Goal: Task Accomplishment & Management: Use online tool/utility

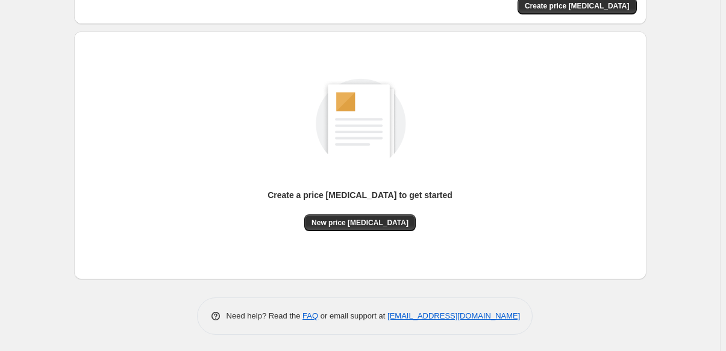
scroll to position [101, 0]
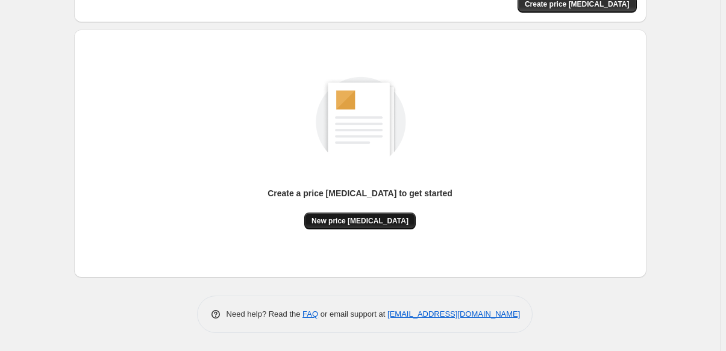
click at [366, 222] on span "New price [MEDICAL_DATA]" at bounding box center [359, 221] width 97 height 10
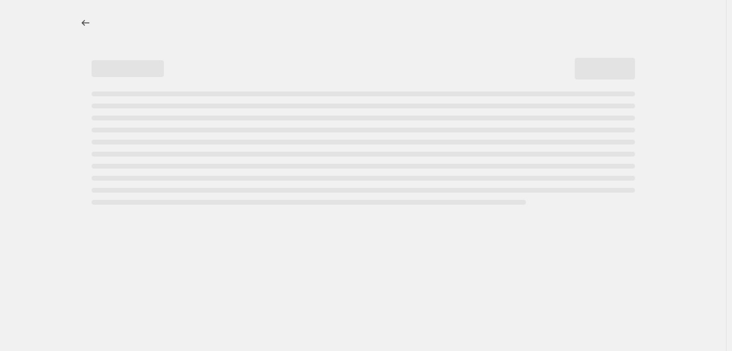
select select "percentage"
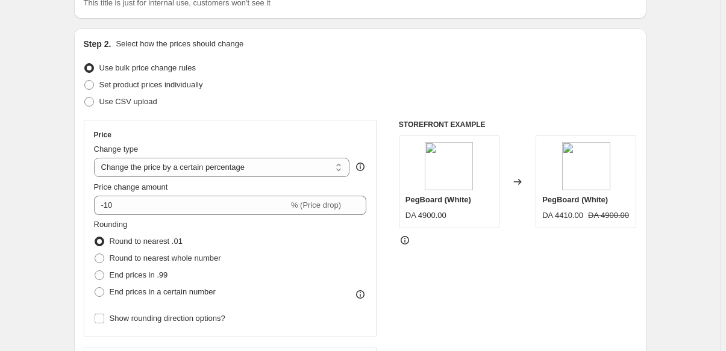
scroll to position [109, 0]
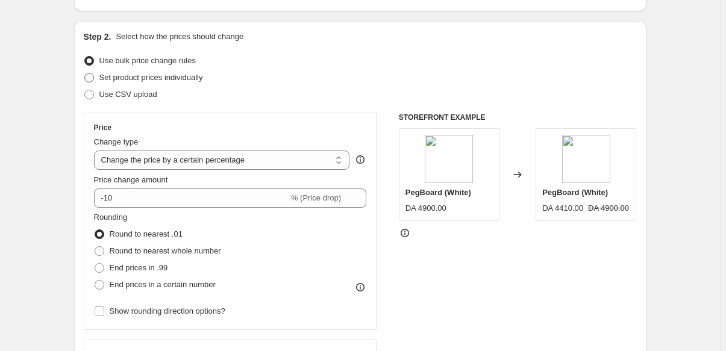
click at [161, 78] on span "Set product prices individually" at bounding box center [151, 77] width 104 height 9
click at [85, 73] on input "Set product prices individually" at bounding box center [84, 73] width 1 height 1
radio input "true"
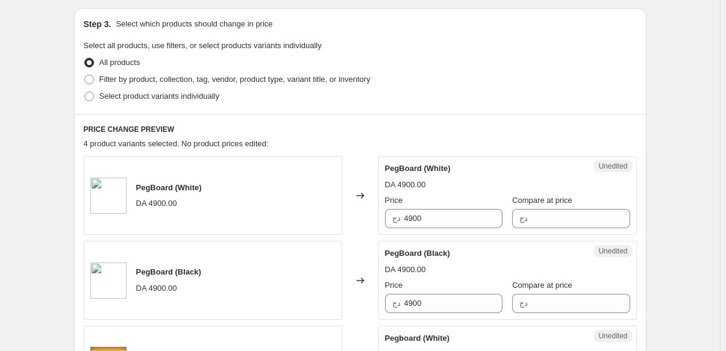
scroll to position [273, 0]
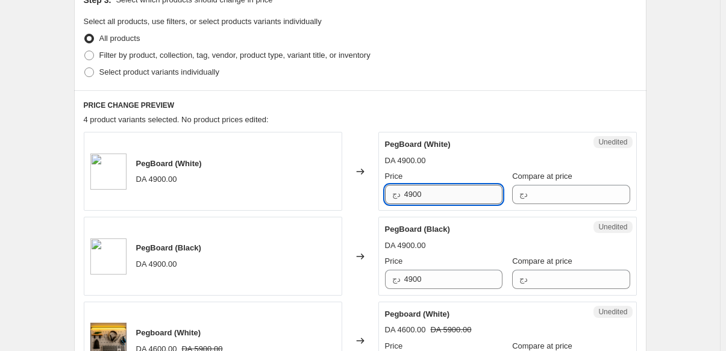
click at [439, 197] on input "4900" at bounding box center [453, 194] width 98 height 19
type input "4600"
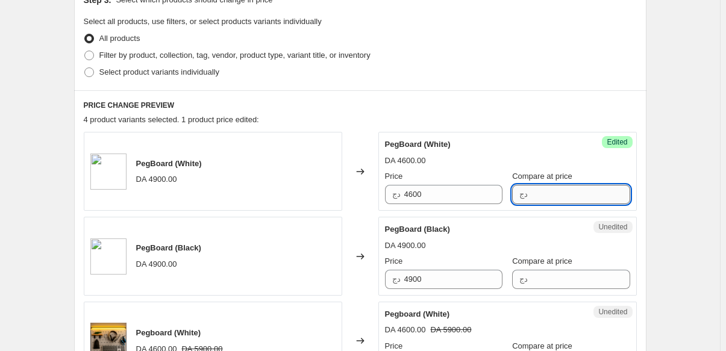
click at [551, 199] on input "Compare at price" at bounding box center [580, 194] width 98 height 19
type input "4"
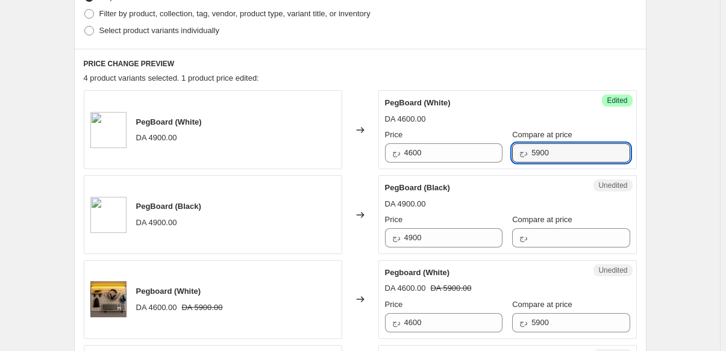
scroll to position [383, 0]
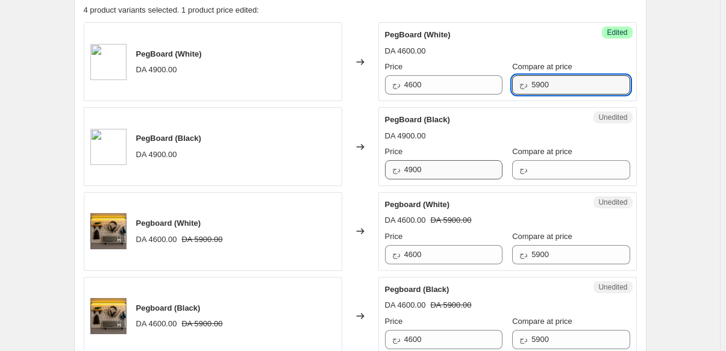
type input "5900"
click at [431, 175] on input "4900" at bounding box center [453, 169] width 98 height 19
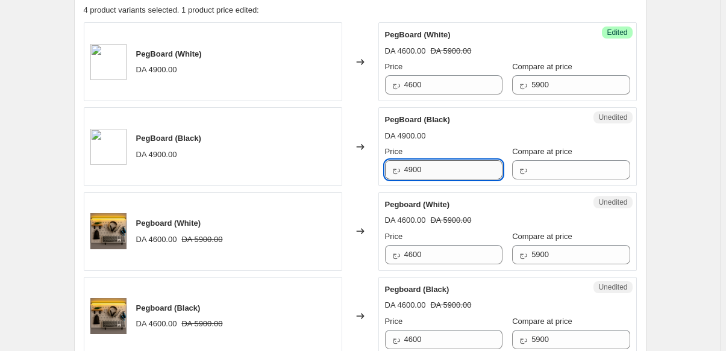
click at [431, 175] on input "4900" at bounding box center [453, 169] width 98 height 19
type input "4600"
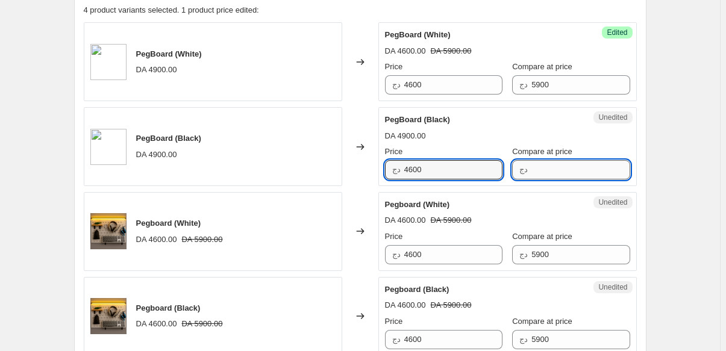
click at [572, 173] on input "Compare at price" at bounding box center [580, 169] width 98 height 19
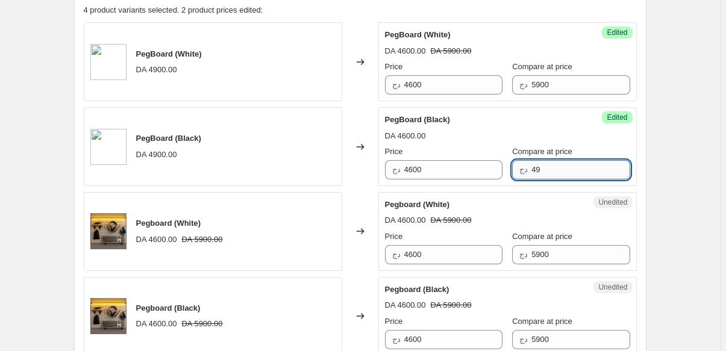
type input "4"
click at [542, 89] on input "5900" at bounding box center [580, 84] width 98 height 19
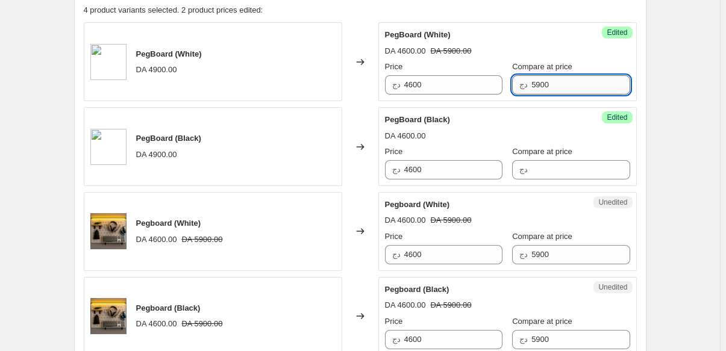
click at [542, 89] on input "5900" at bounding box center [580, 84] width 98 height 19
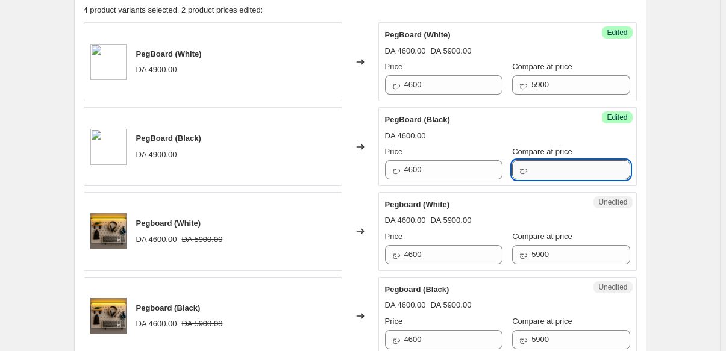
click at [545, 178] on input "Compare at price" at bounding box center [580, 169] width 98 height 19
paste input "5900"
type input "5900"
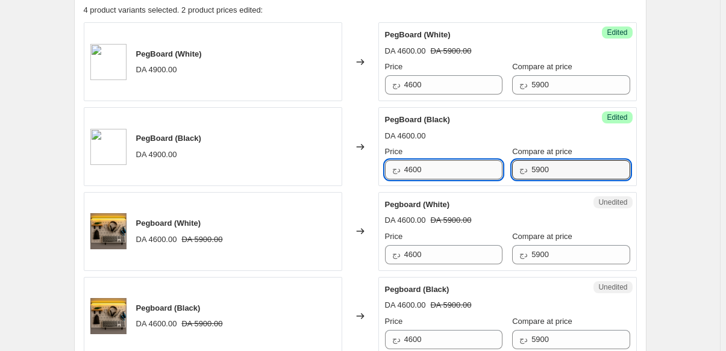
click at [418, 172] on input "4600" at bounding box center [453, 169] width 98 height 19
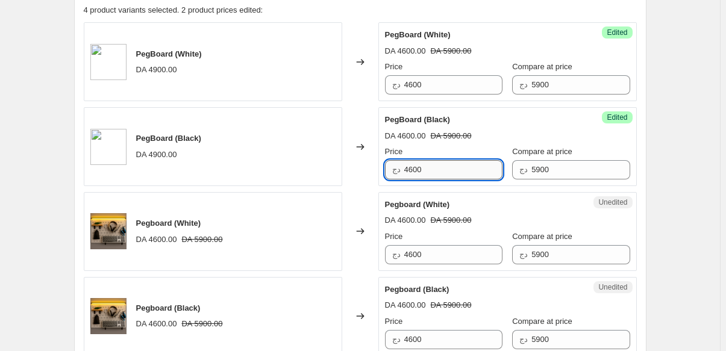
click at [418, 172] on input "4600" at bounding box center [453, 169] width 98 height 19
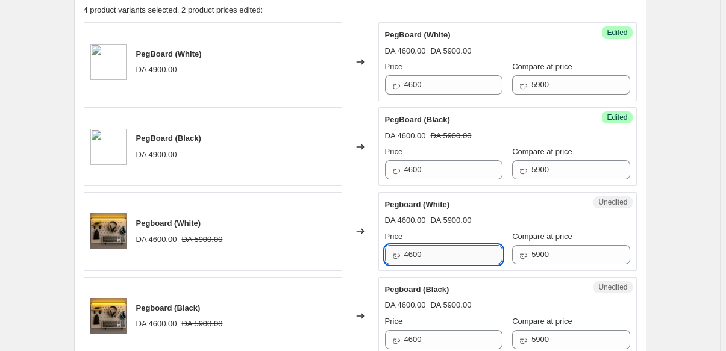
click at [417, 256] on input "4600" at bounding box center [453, 254] width 98 height 19
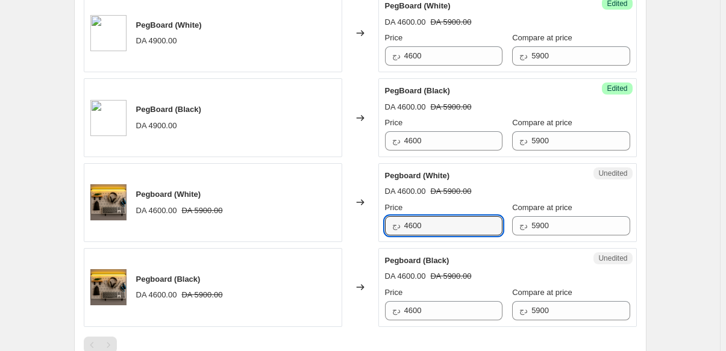
scroll to position [438, 0]
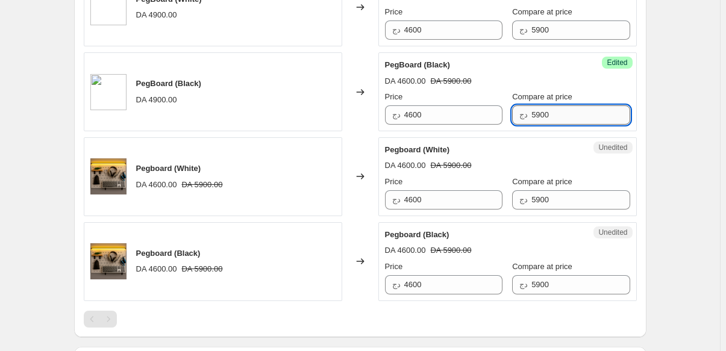
click at [541, 116] on input "5900" at bounding box center [580, 114] width 98 height 19
click at [536, 195] on input "5900" at bounding box center [580, 199] width 98 height 19
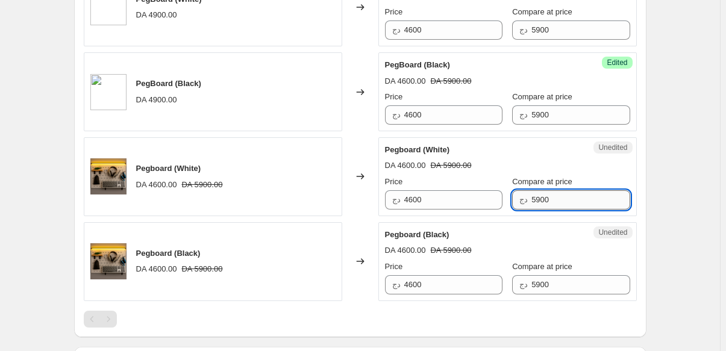
paste input "5900"
paste input "text"
type input "5900"
click at [419, 284] on input "4600" at bounding box center [453, 284] width 98 height 19
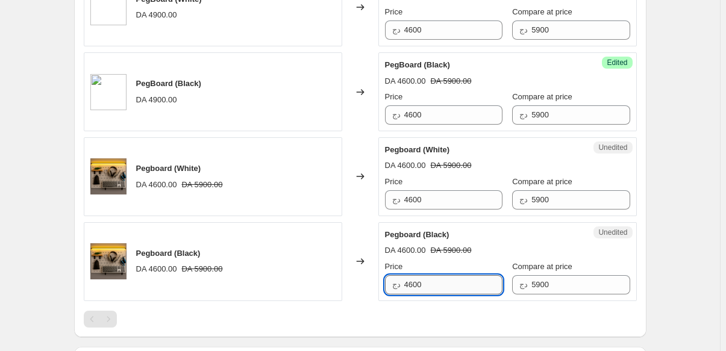
click at [419, 284] on input "4600" at bounding box center [453, 284] width 98 height 19
paste input "59"
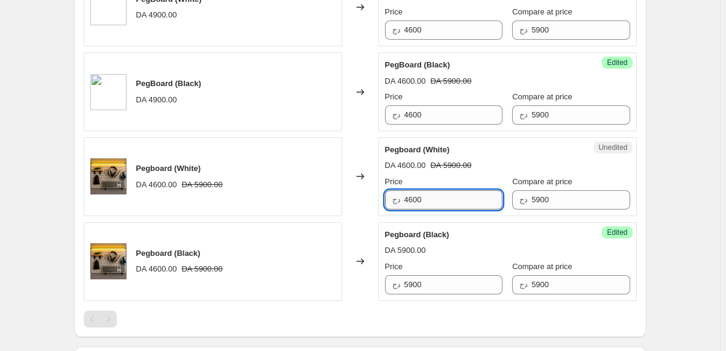
click at [421, 197] on input "4600" at bounding box center [453, 199] width 98 height 19
click at [419, 281] on input "5900" at bounding box center [453, 284] width 98 height 19
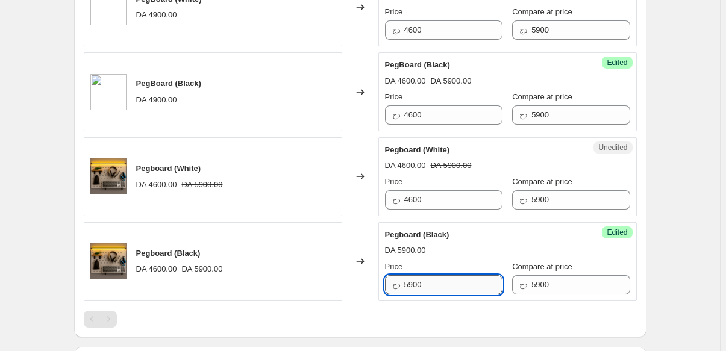
click at [419, 281] on input "5900" at bounding box center [453, 284] width 98 height 19
paste input "46"
type input "4600"
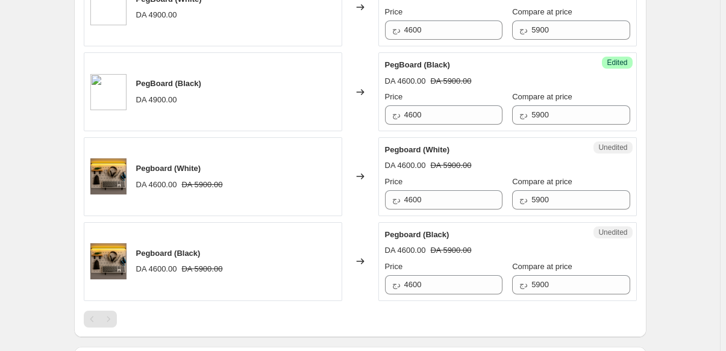
click at [457, 223] on div "Unedited Pegboard (Black) DA 4600.00 DA 5900.00 Price دج 4600 Compare at price …" at bounding box center [507, 261] width 258 height 79
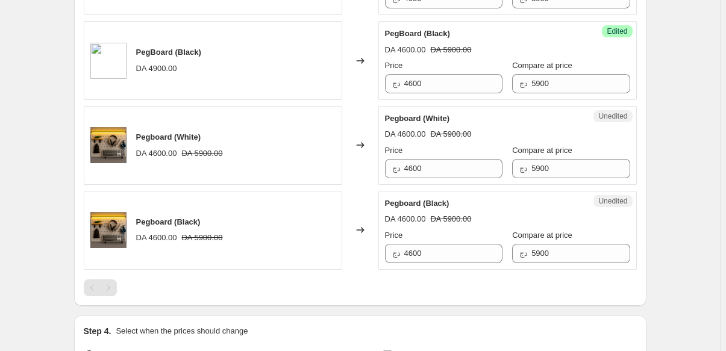
scroll to position [548, 0]
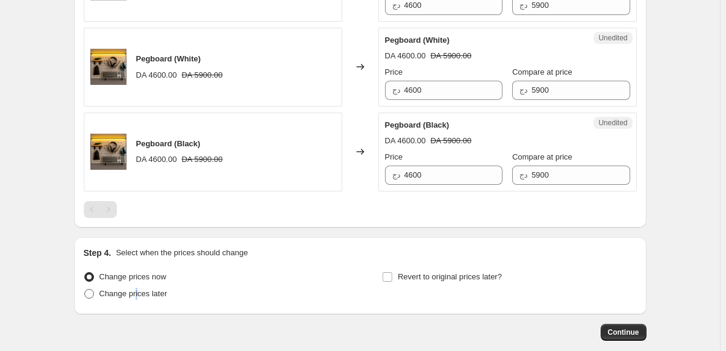
click at [139, 298] on span "Change prices later" at bounding box center [133, 294] width 68 height 12
click at [94, 296] on span at bounding box center [89, 294] width 10 height 10
click at [85, 290] on input "Change prices later" at bounding box center [84, 289] width 1 height 1
radio input "true"
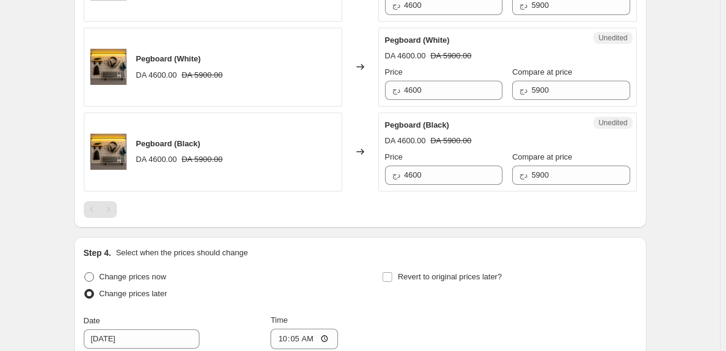
click at [136, 275] on span "Change prices now" at bounding box center [132, 276] width 67 height 9
click at [85, 273] on input "Change prices now" at bounding box center [84, 272] width 1 height 1
radio input "true"
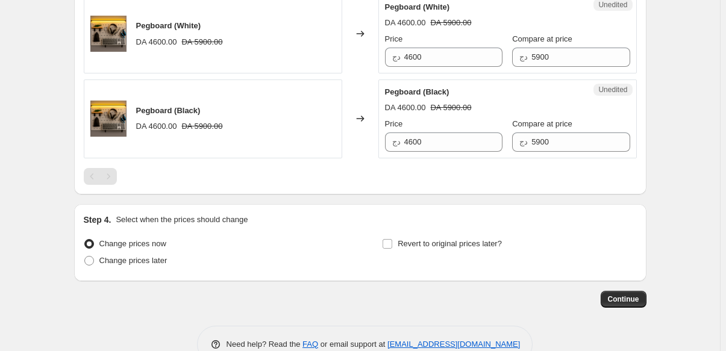
scroll to position [610, 0]
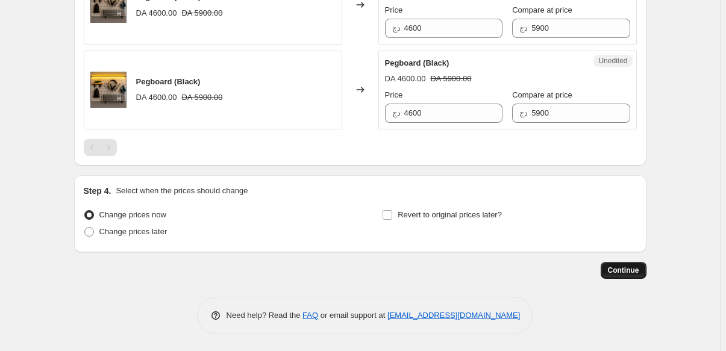
click at [629, 275] on button "Continue" at bounding box center [624, 270] width 46 height 17
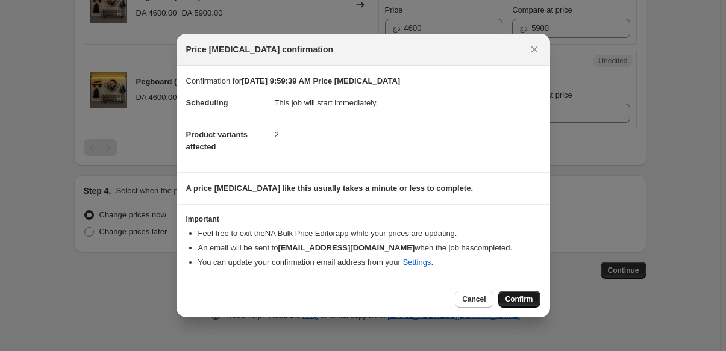
click at [516, 293] on button "Confirm" at bounding box center [519, 299] width 42 height 17
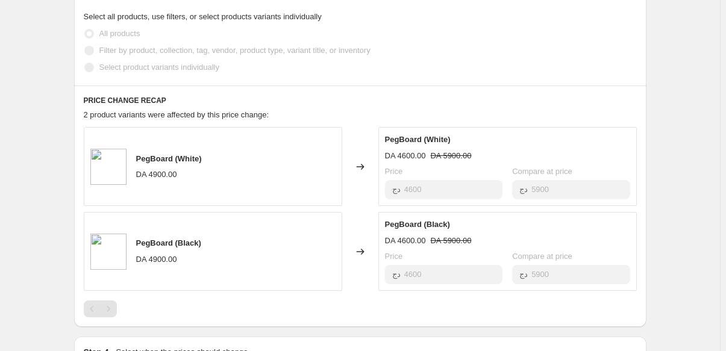
scroll to position [493, 0]
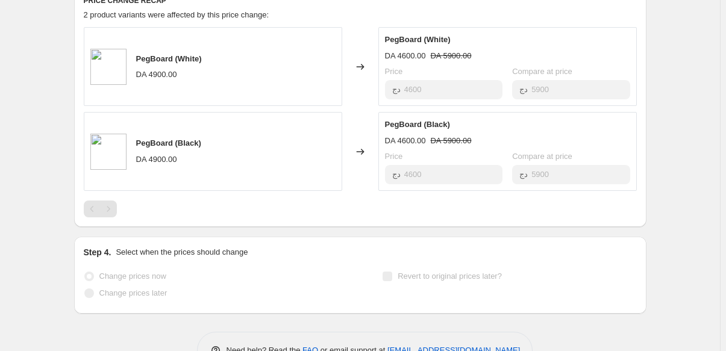
scroll to position [30, 0]
